Goal: Information Seeking & Learning: Compare options

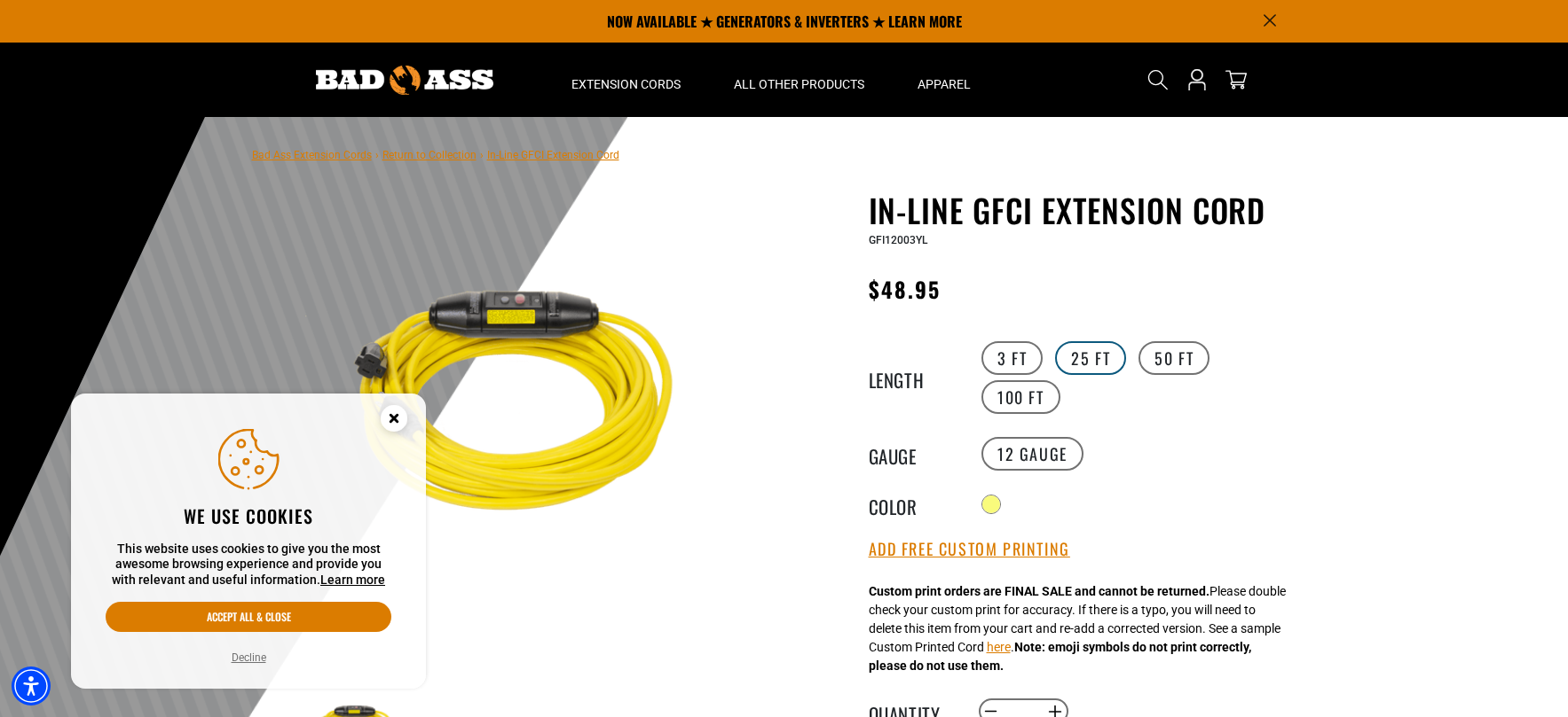
click at [1087, 353] on label "25 FT" at bounding box center [1090, 358] width 71 height 34
click at [396, 421] on g "Close this option" at bounding box center [394, 418] width 26 height 26
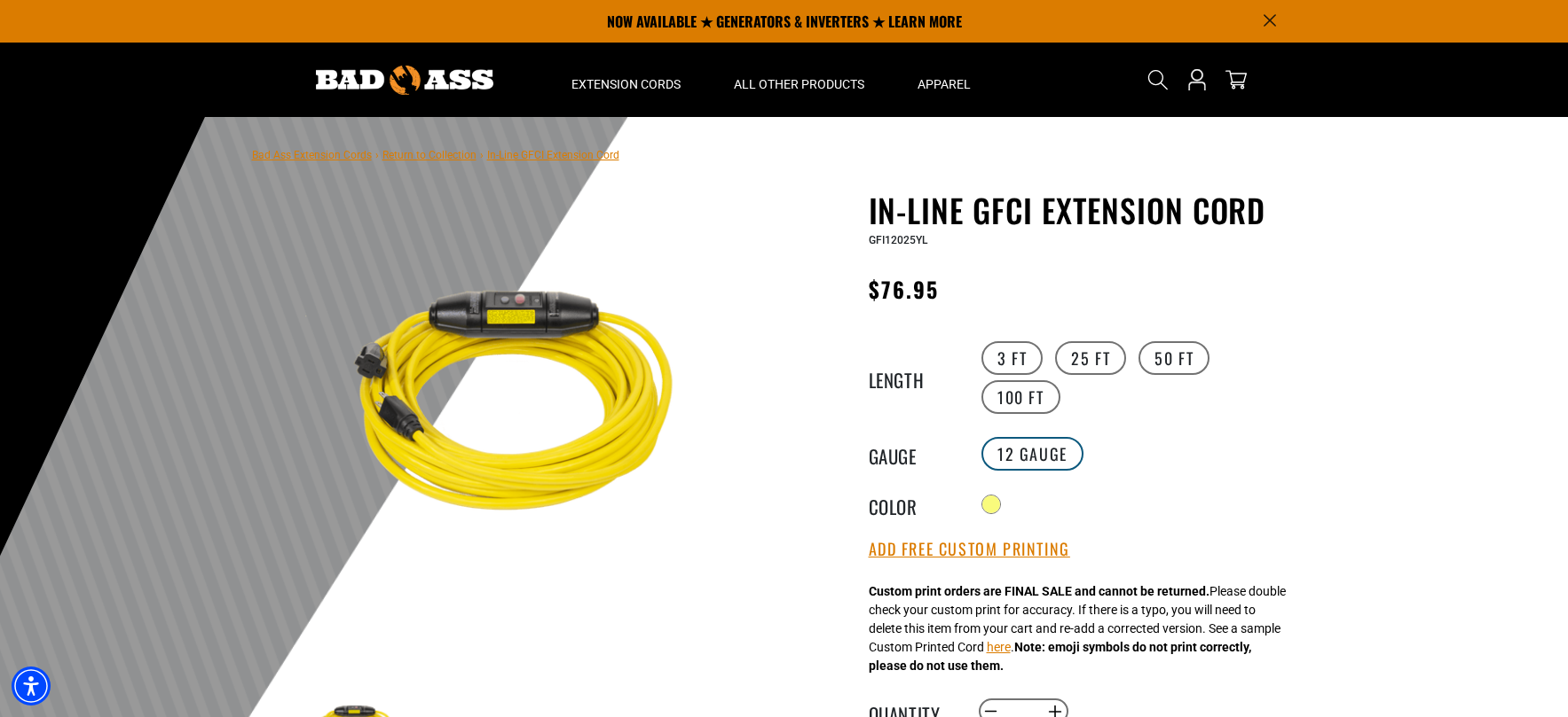
click at [1040, 456] on label "12 Gauge" at bounding box center [1033, 454] width 102 height 34
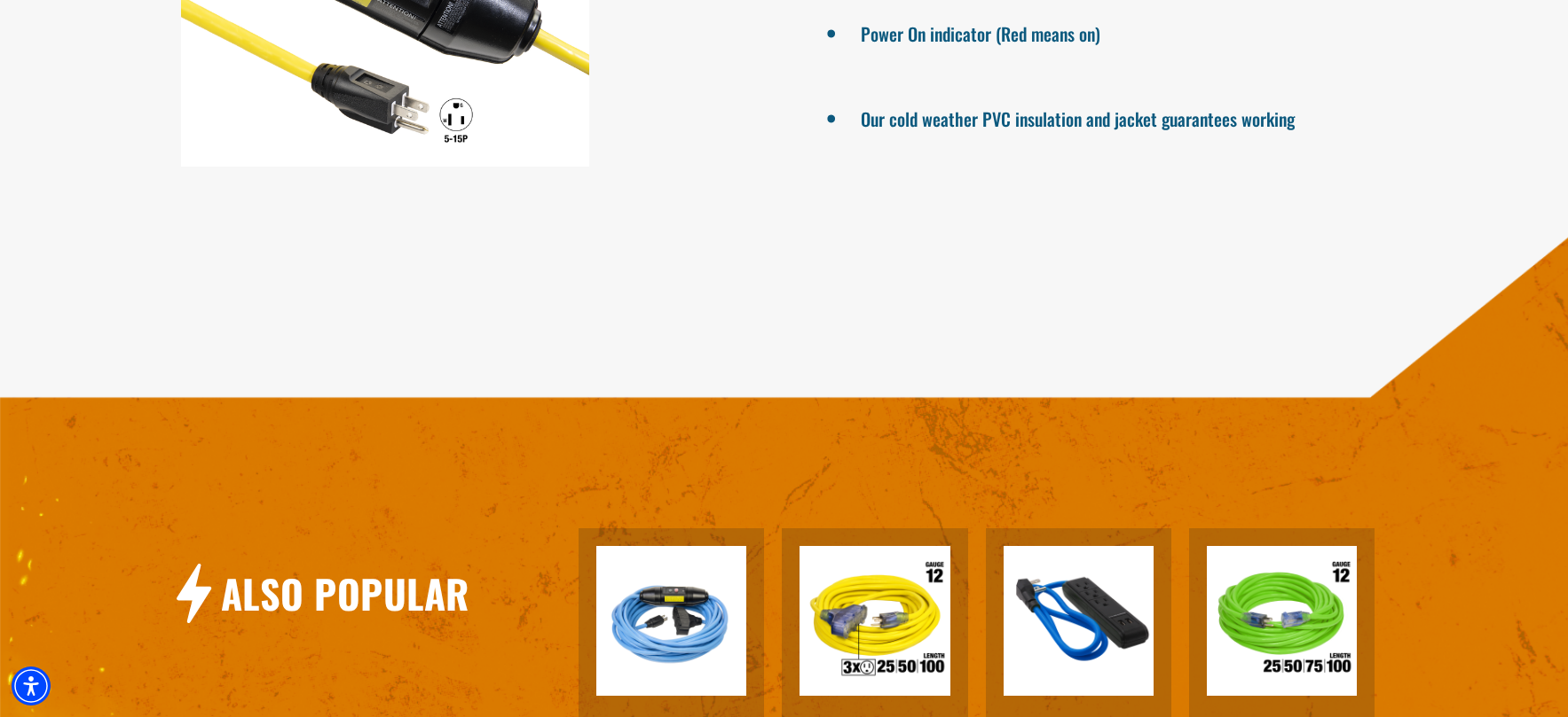
scroll to position [1596, 0]
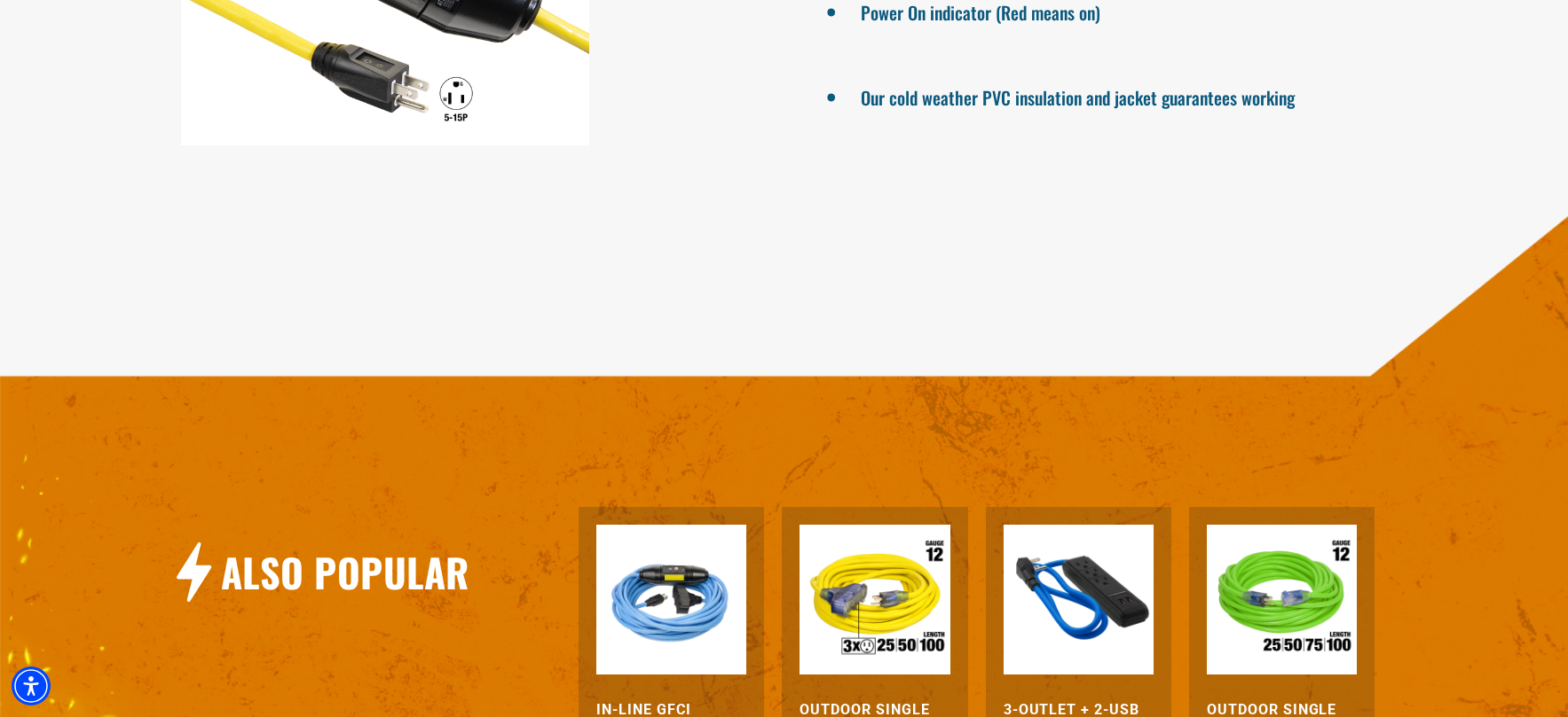
click at [896, 610] on img at bounding box center [874, 599] width 150 height 150
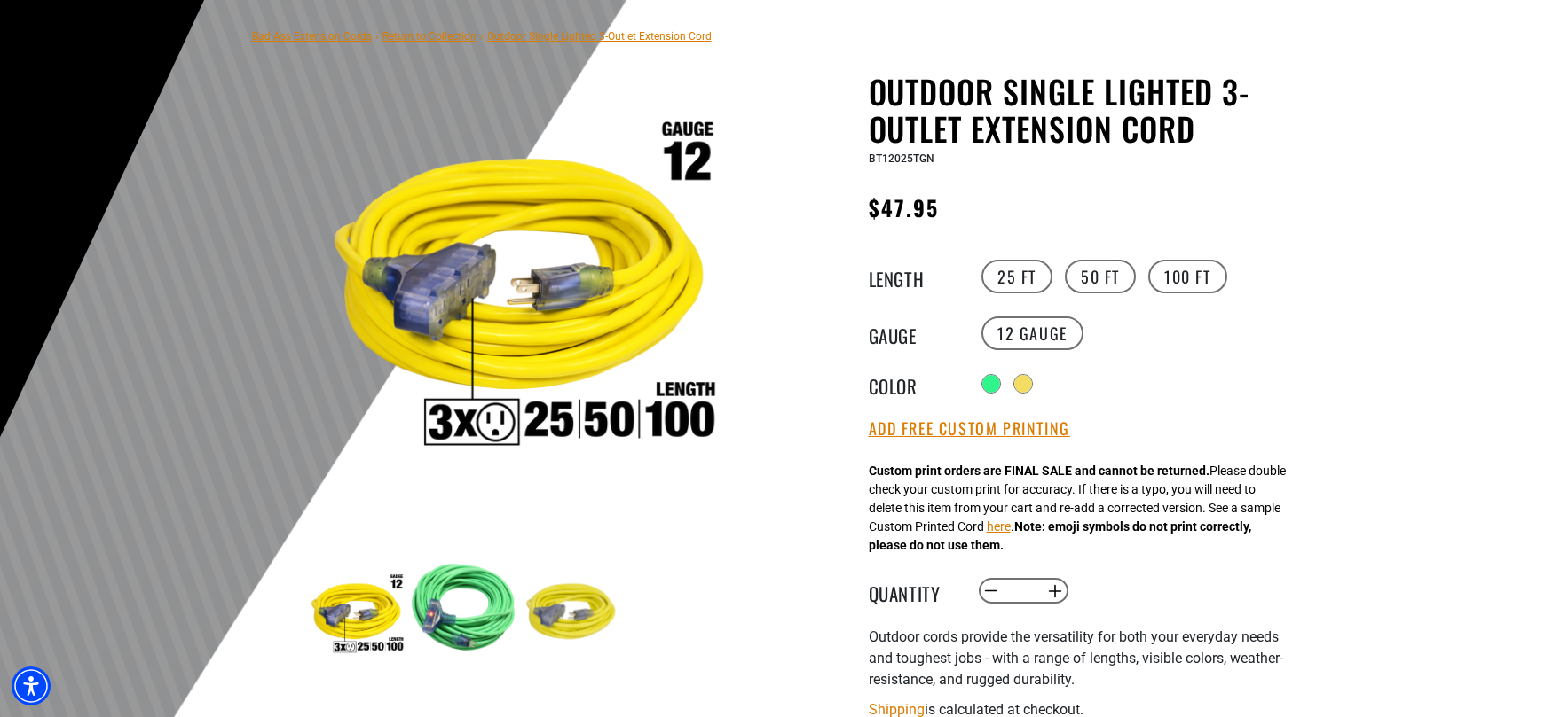
scroll to position [354, 0]
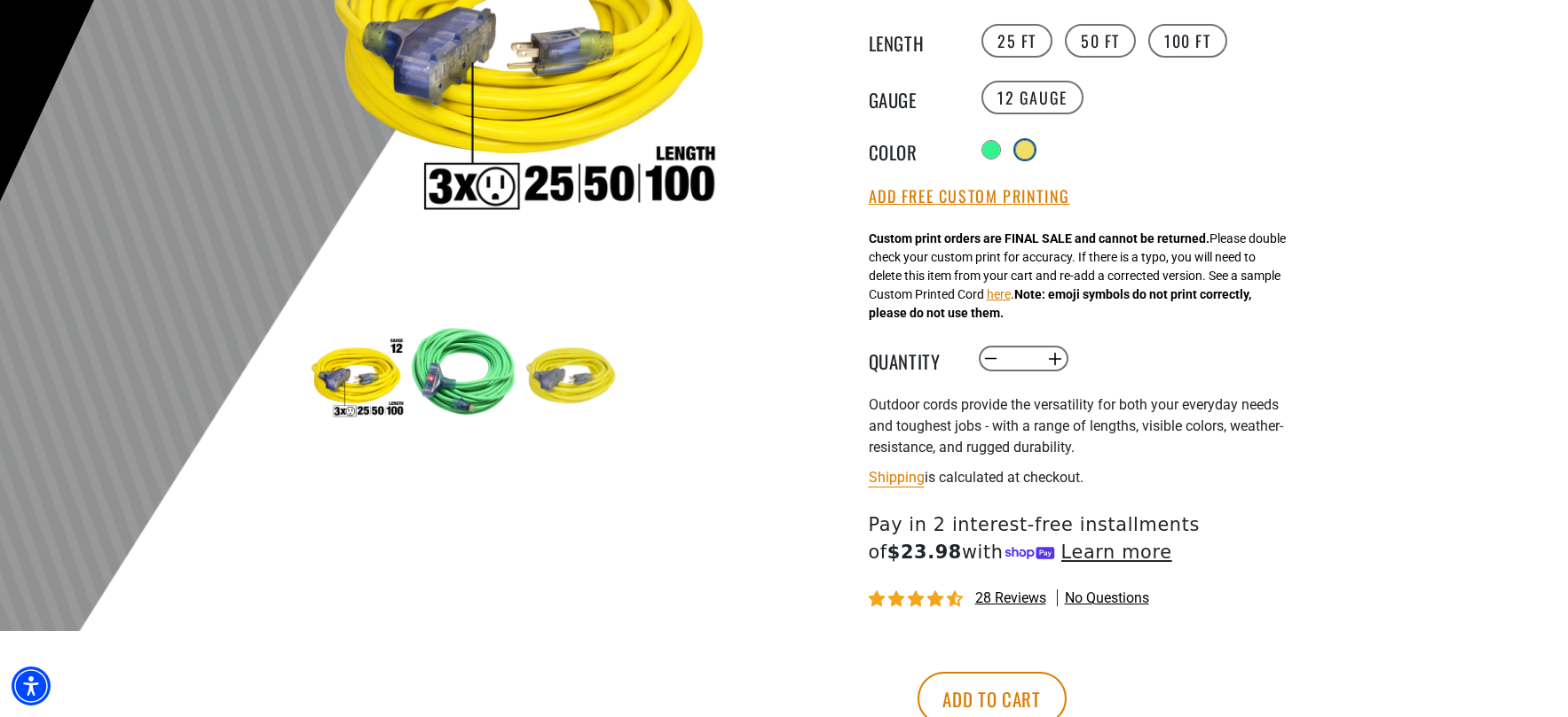
click at [1026, 149] on div at bounding box center [1025, 149] width 17 height 17
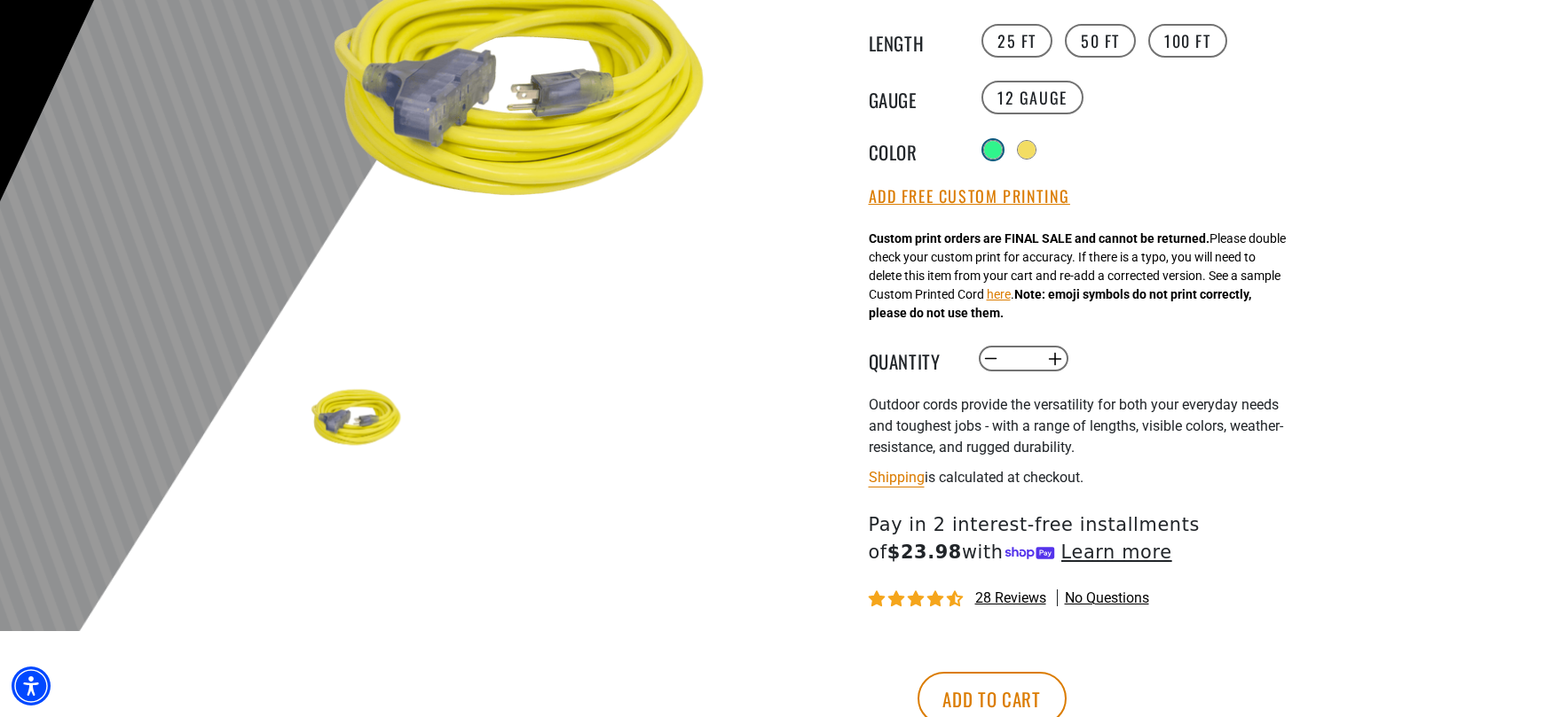
click at [991, 148] on div at bounding box center [992, 149] width 17 height 17
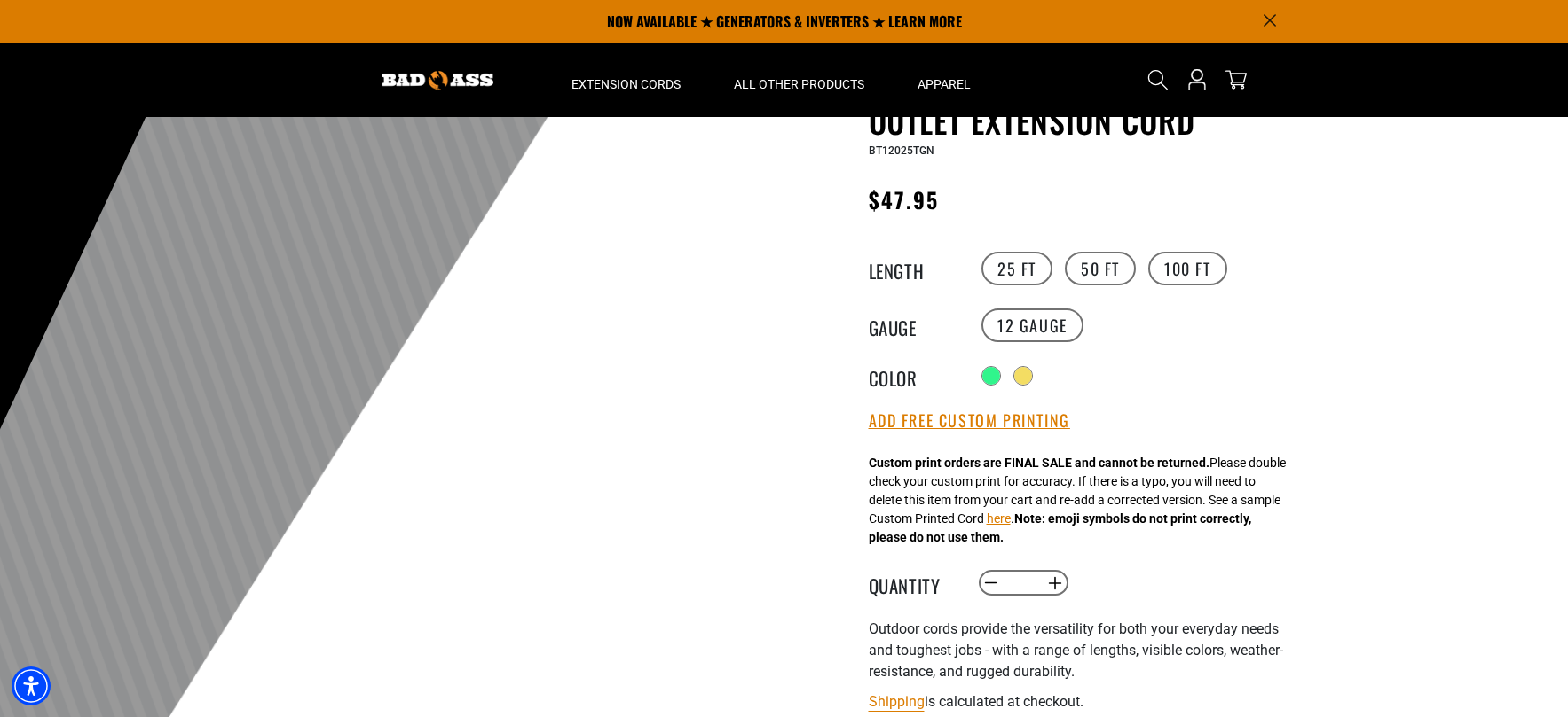
scroll to position [88, 0]
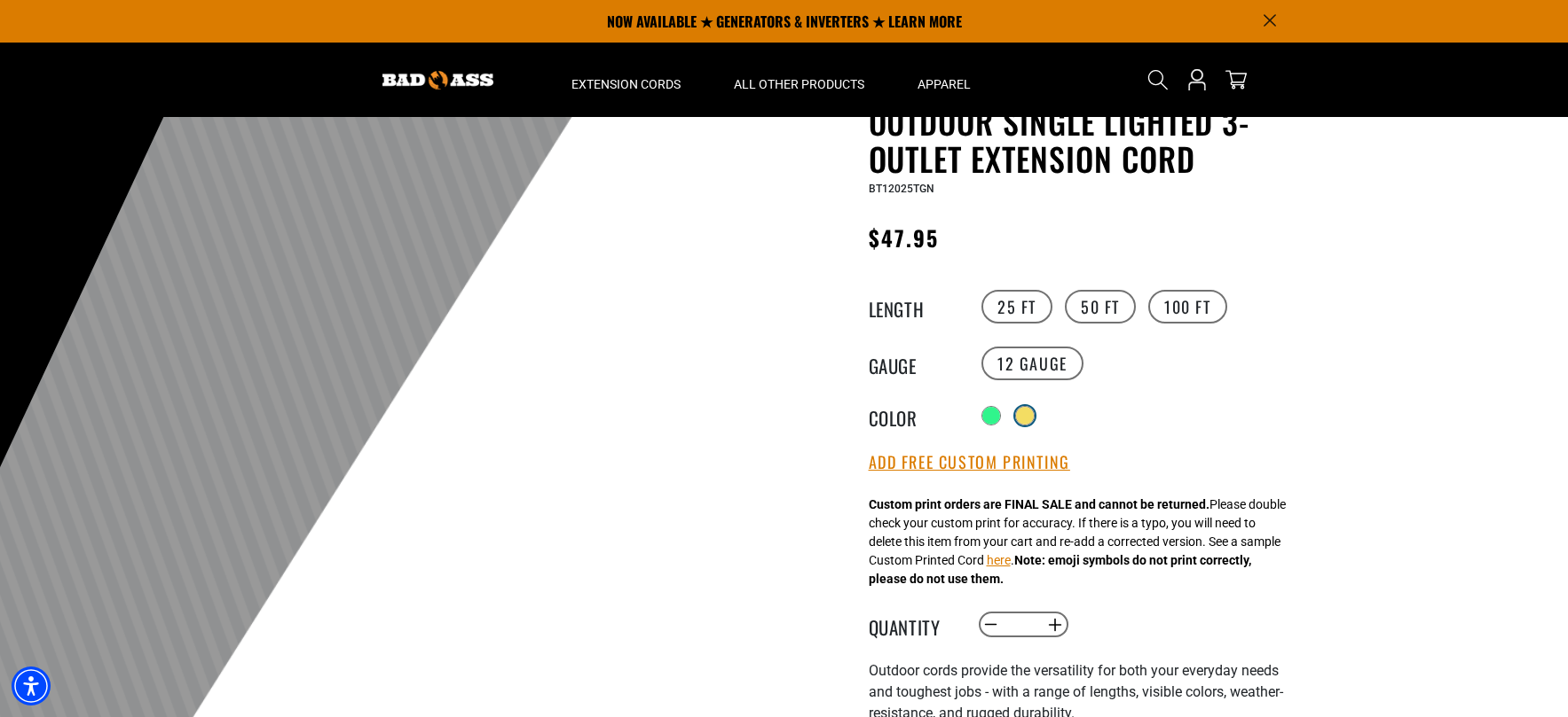
click at [1034, 415] on div at bounding box center [1025, 415] width 17 height 17
